Goal: Information Seeking & Learning: Learn about a topic

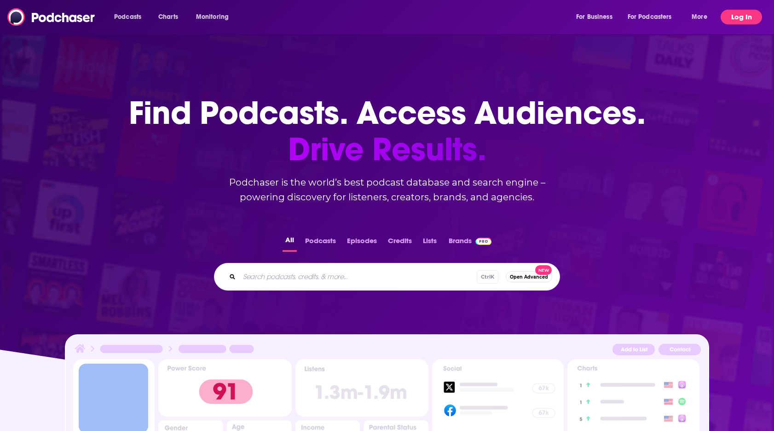
click at [732, 23] on button "Log In" at bounding box center [741, 17] width 41 height 15
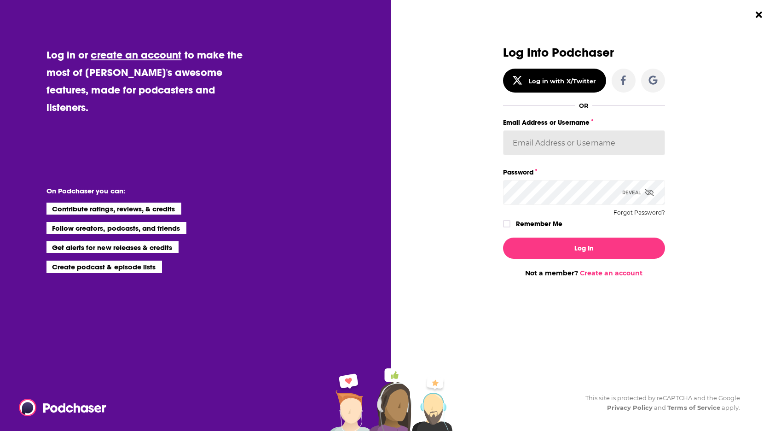
click at [556, 148] on input "Email Address or Username" at bounding box center [584, 142] width 162 height 25
type input "[EMAIL_ADDRESS][DOMAIN_NAME]"
click at [503, 238] on button "Log In" at bounding box center [584, 248] width 162 height 21
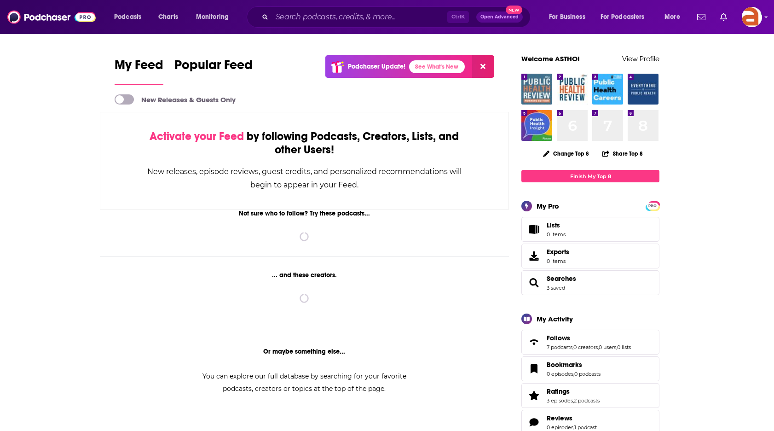
click at [533, 87] on img "Public Health Review Morning Edition" at bounding box center [537, 89] width 31 height 31
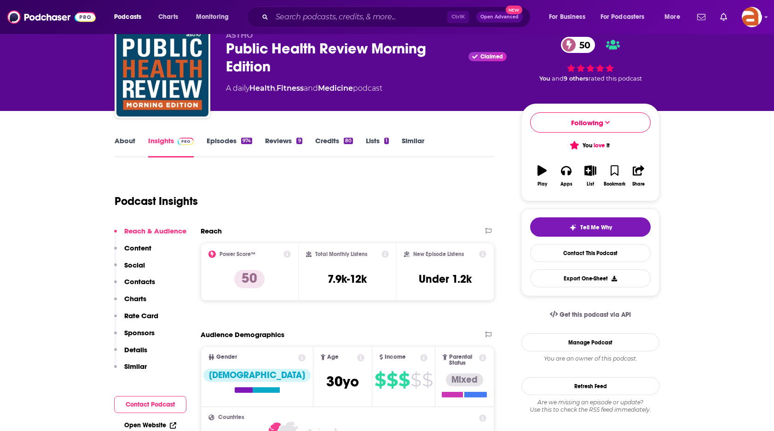
scroll to position [92, 0]
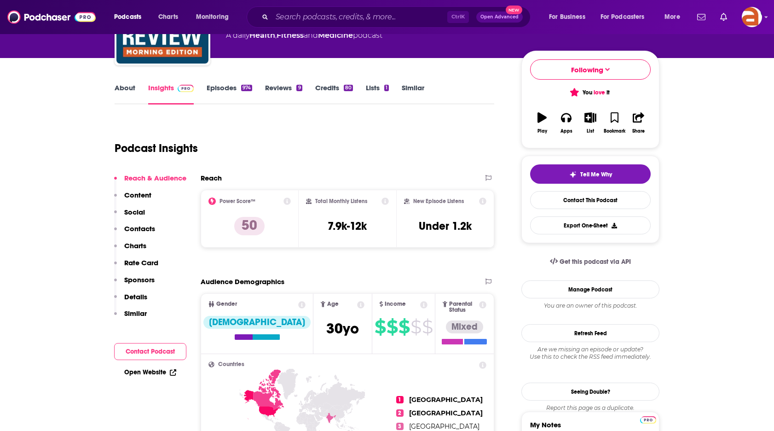
click at [287, 202] on icon at bounding box center [287, 200] width 7 height 7
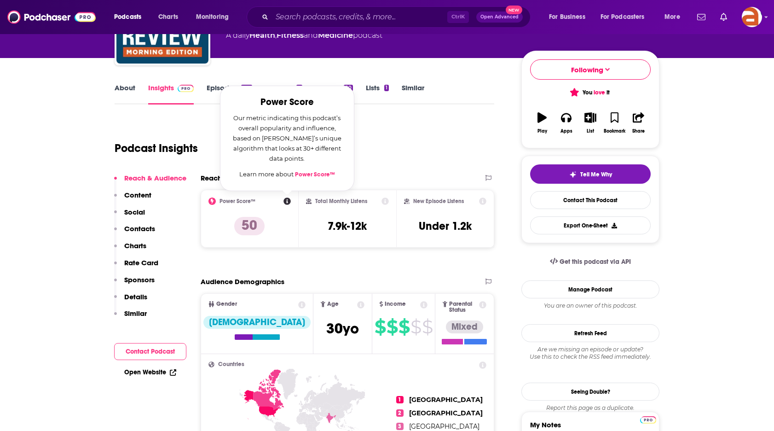
click at [310, 175] on link "Power Score™" at bounding box center [315, 174] width 40 height 7
click at [387, 142] on div "Podcast Insights" at bounding box center [301, 142] width 372 height 47
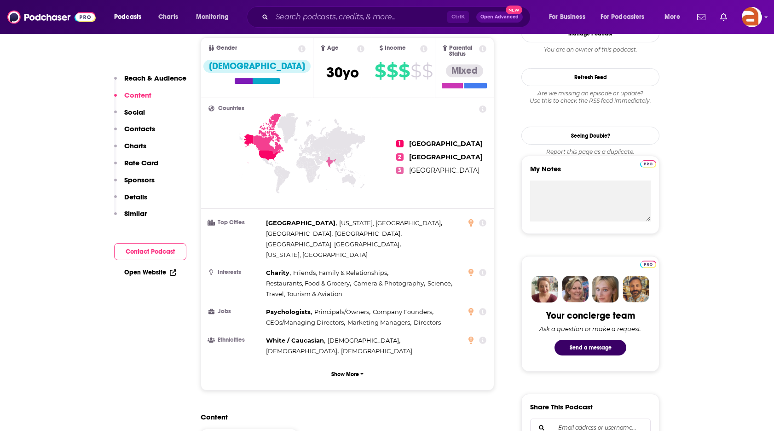
scroll to position [322, 0]
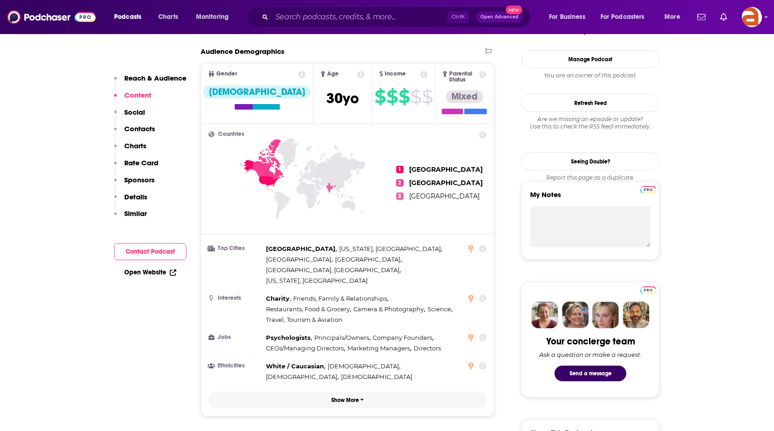
click at [342, 397] on p "Show More" at bounding box center [345, 400] width 28 height 6
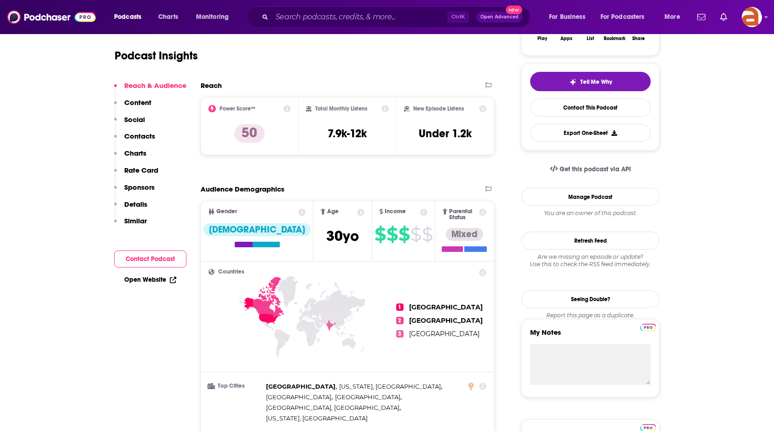
scroll to position [92, 0]
